Goal: Task Accomplishment & Management: Use online tool/utility

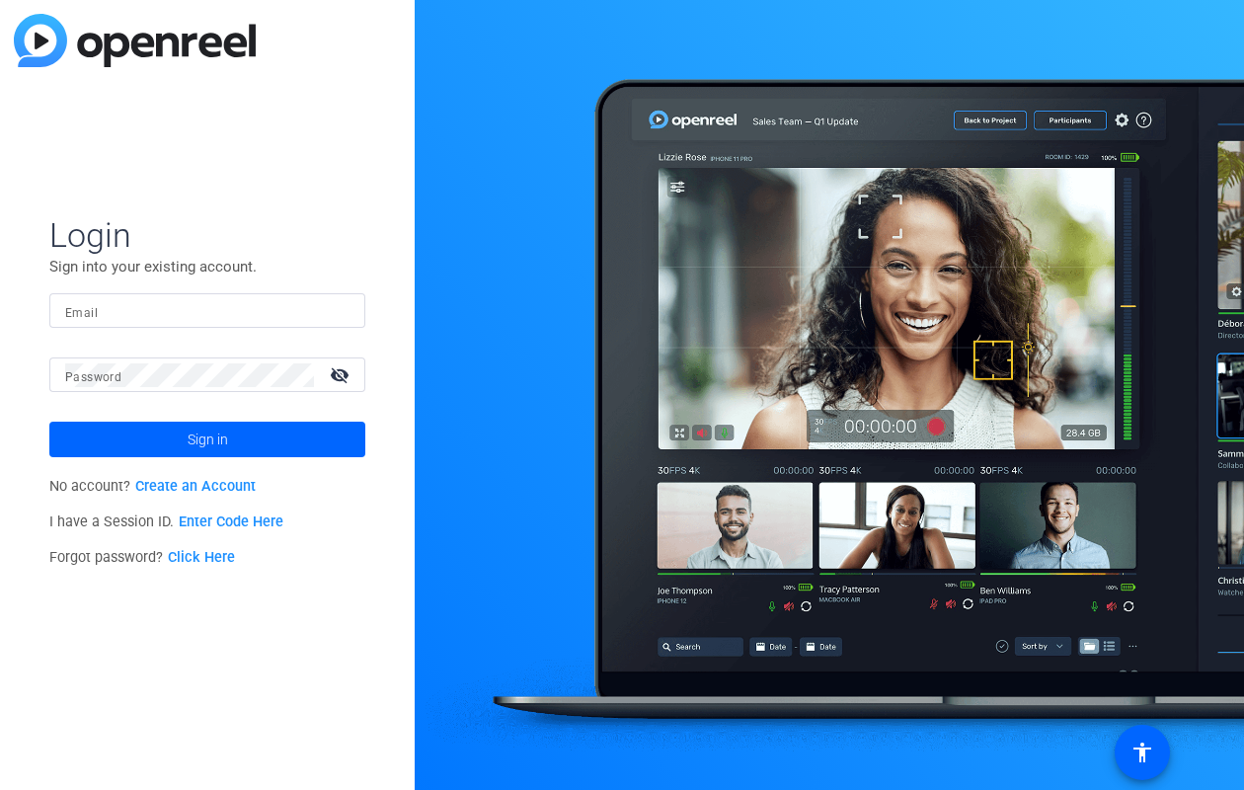
click at [120, 325] on div at bounding box center [207, 310] width 284 height 35
type input "[EMAIL_ADDRESS][DOMAIN_NAME]"
click at [112, 377] on mat-label "Password" at bounding box center [93, 377] width 56 height 14
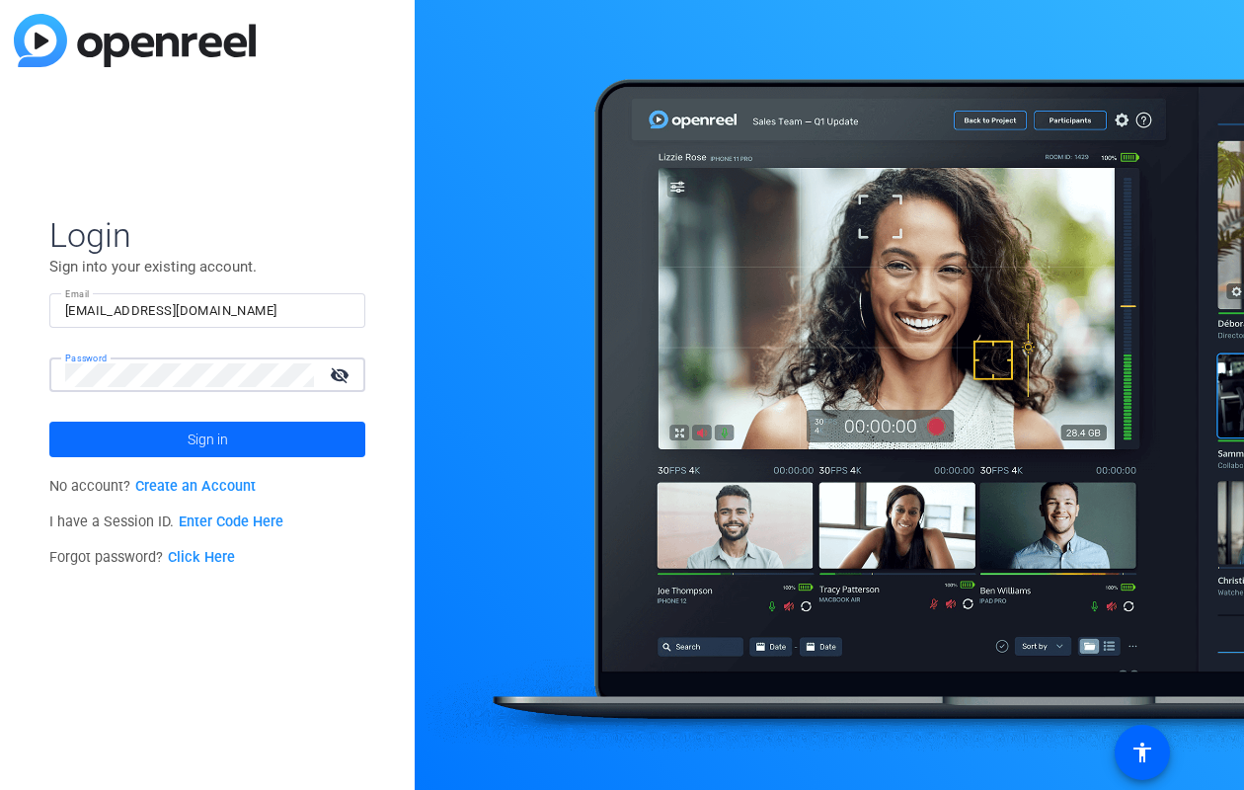
click at [123, 424] on span at bounding box center [207, 439] width 316 height 47
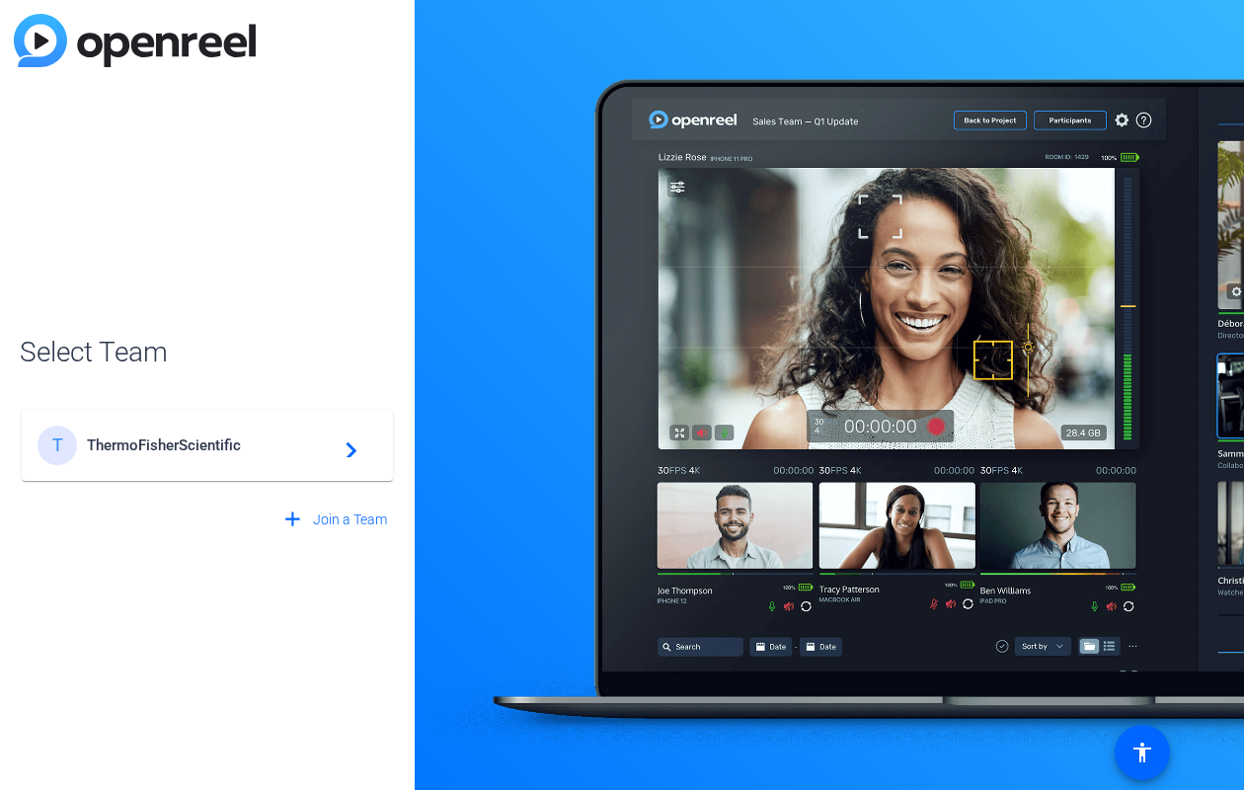
click at [193, 447] on span "ThermoFisherScientific" at bounding box center [210, 445] width 247 height 18
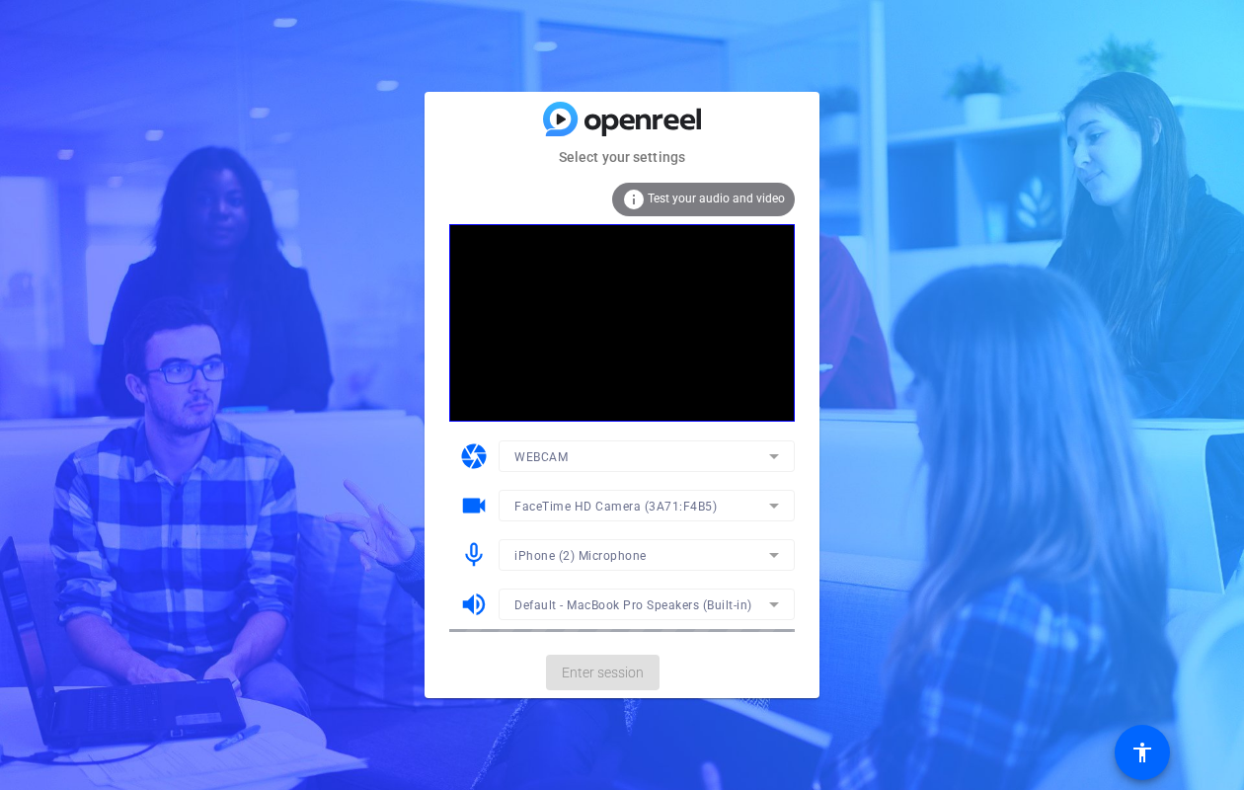
click at [766, 455] on mat-form-field "WEBCAM" at bounding box center [646, 456] width 296 height 32
click at [526, 457] on mat-form-field "WEBCAM" at bounding box center [646, 456] width 296 height 32
click at [573, 672] on mat-card-actions "Enter session" at bounding box center [621, 672] width 395 height 51
click at [601, 670] on span "Enter session" at bounding box center [603, 672] width 82 height 21
